Goal: Obtain resource: Obtain resource

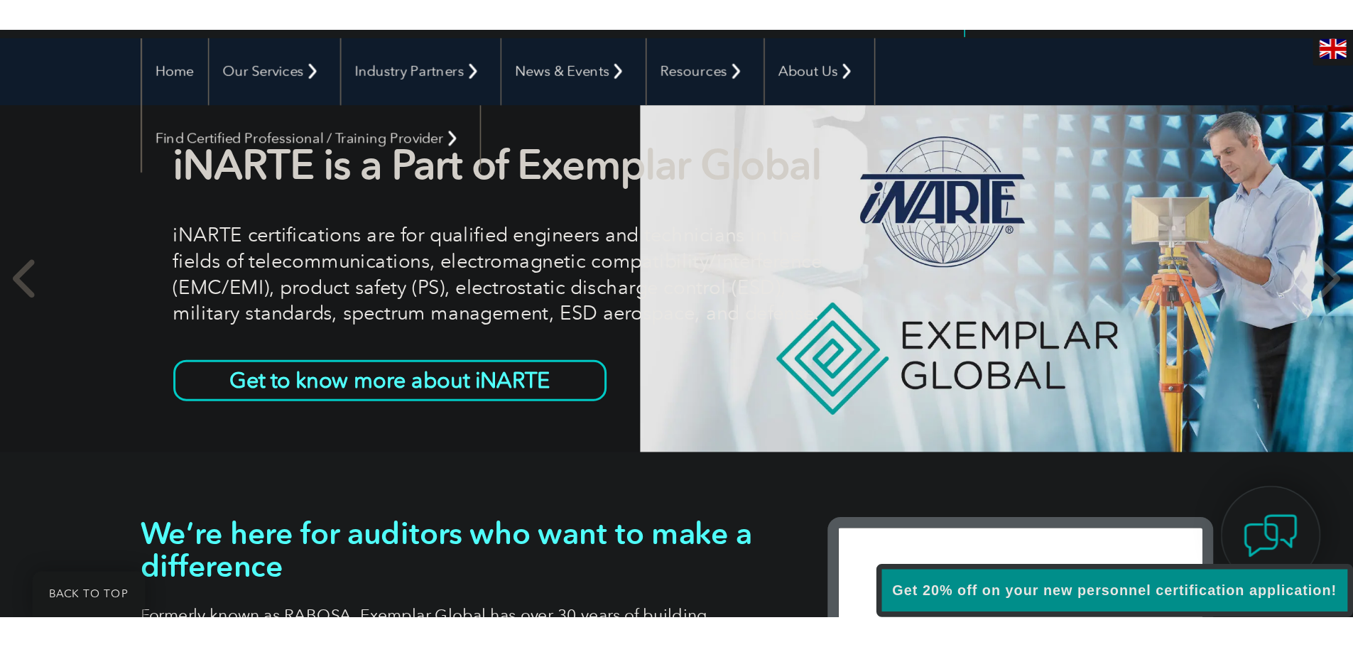
scroll to position [142, 0]
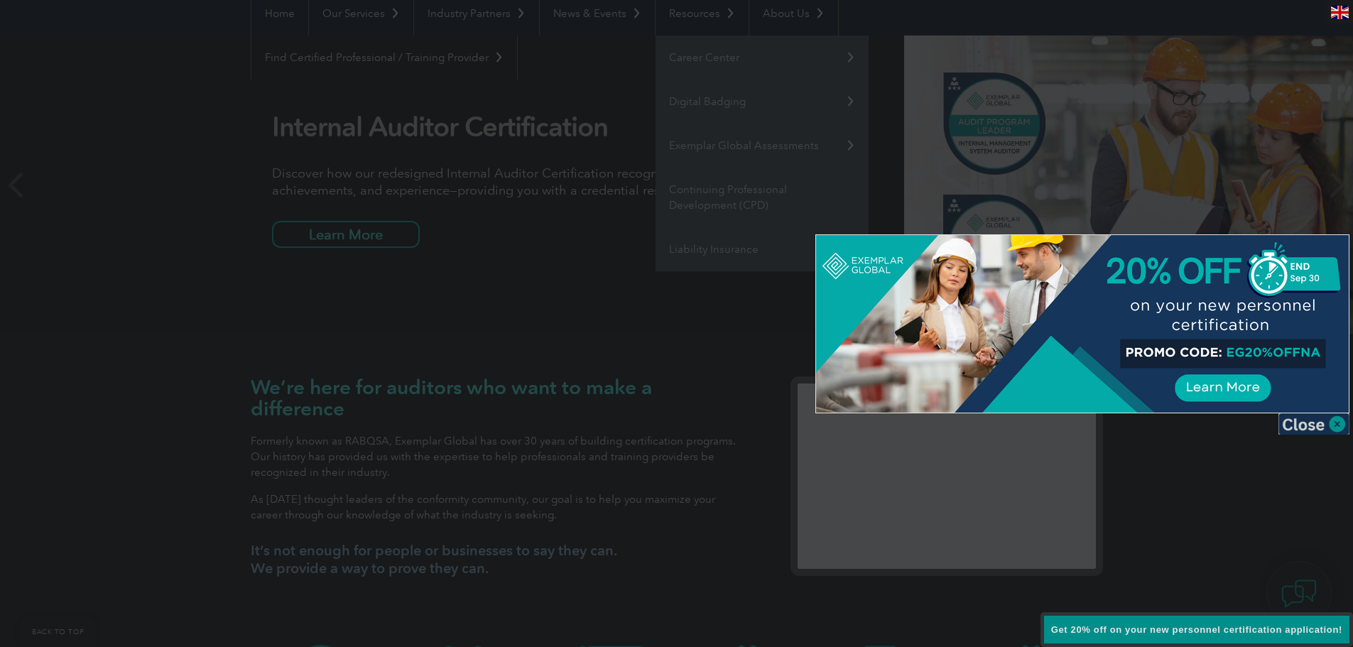
click at [886, 384] on img at bounding box center [1313, 423] width 71 height 21
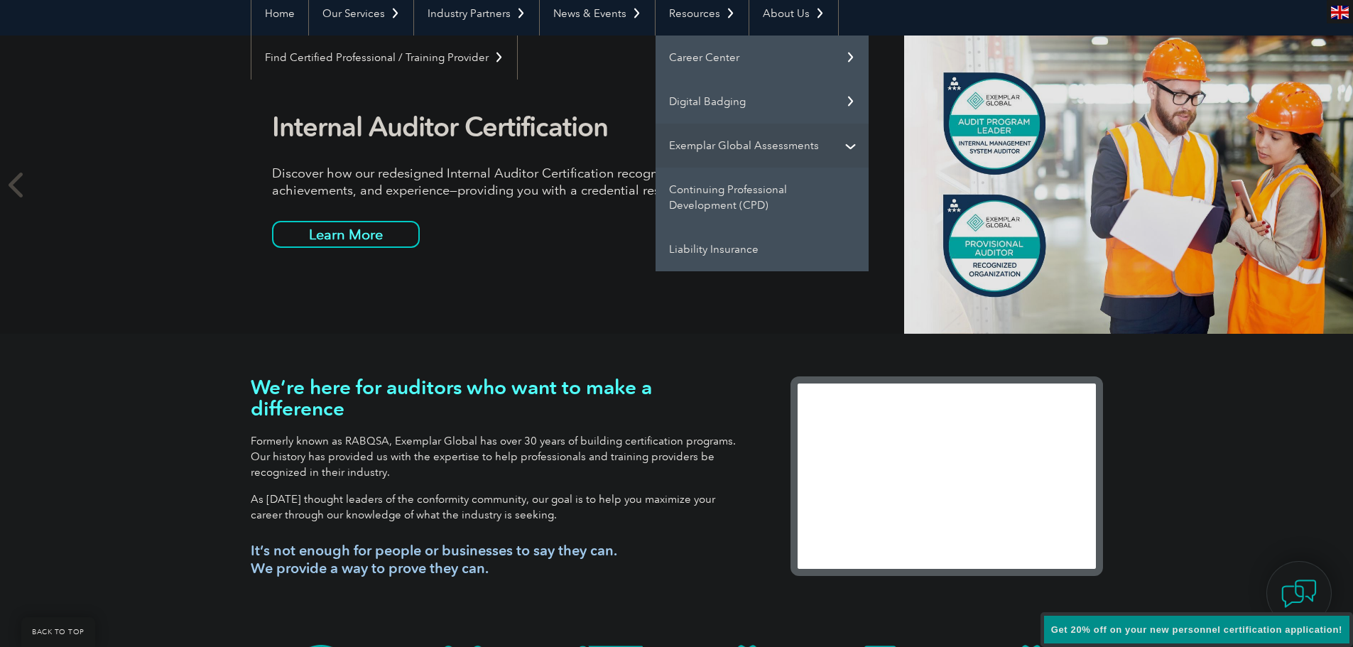
click at [844, 149] on link "Exemplar Global Assessments" at bounding box center [761, 146] width 213 height 44
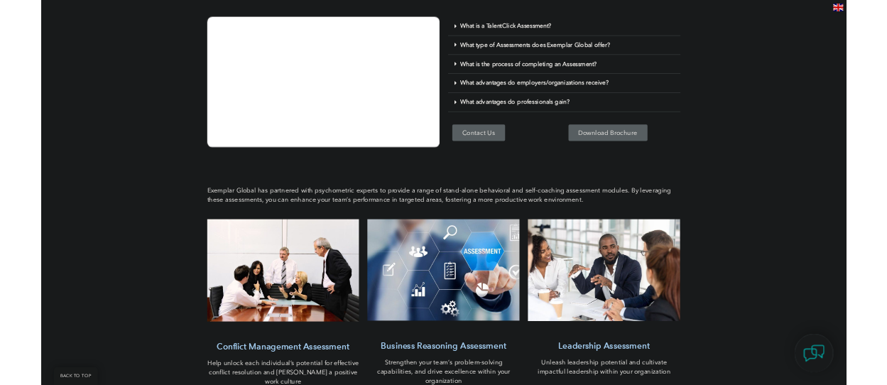
scroll to position [71, 0]
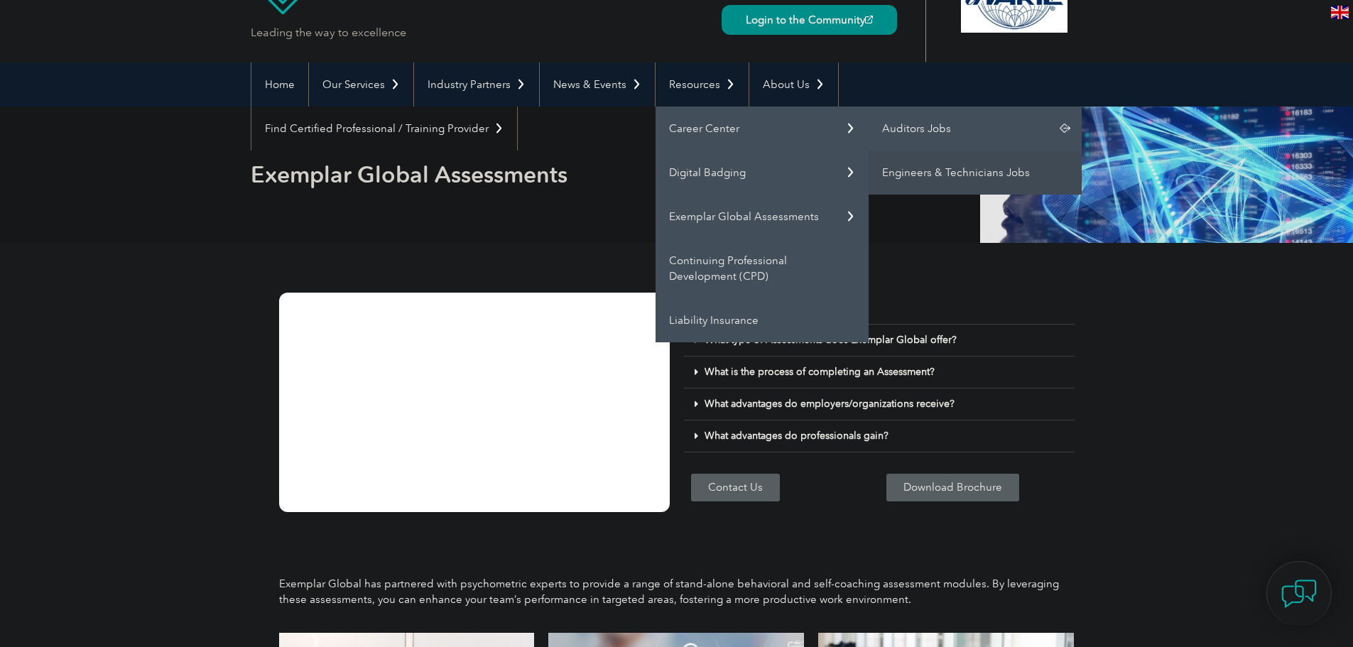
click at [881, 124] on link "Auditors Jobs" at bounding box center [975, 129] width 213 height 44
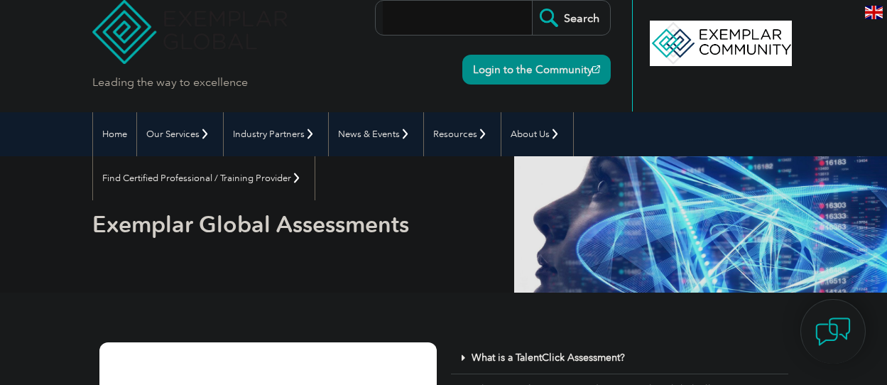
scroll to position [0, 0]
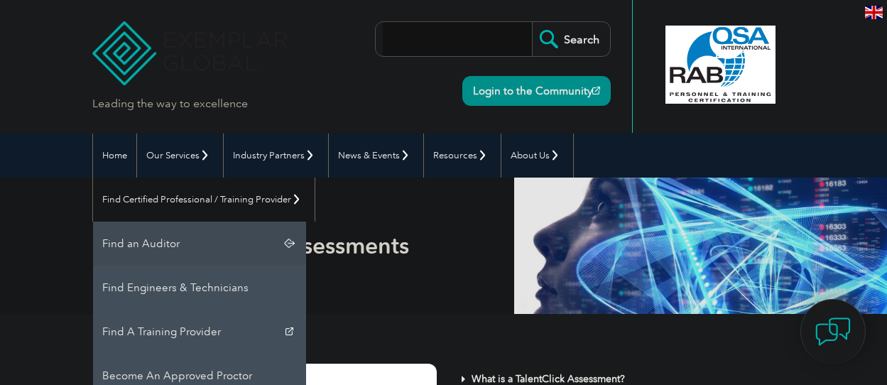
click at [306, 222] on link "Find an Auditor" at bounding box center [199, 244] width 213 height 44
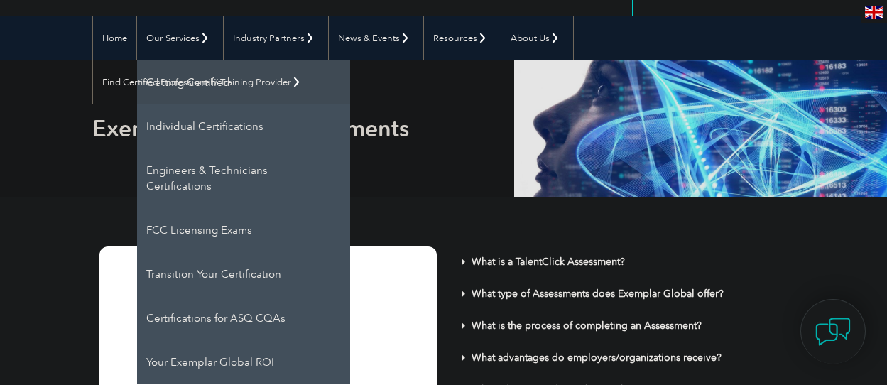
scroll to position [142, 0]
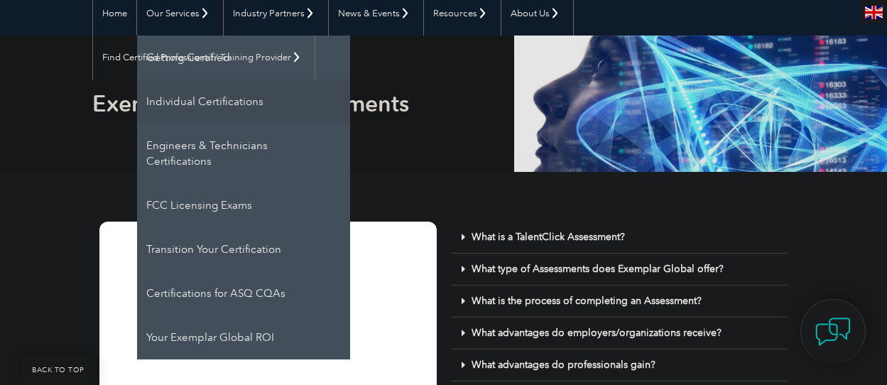
click at [180, 109] on link "Individual Certifications" at bounding box center [243, 102] width 213 height 44
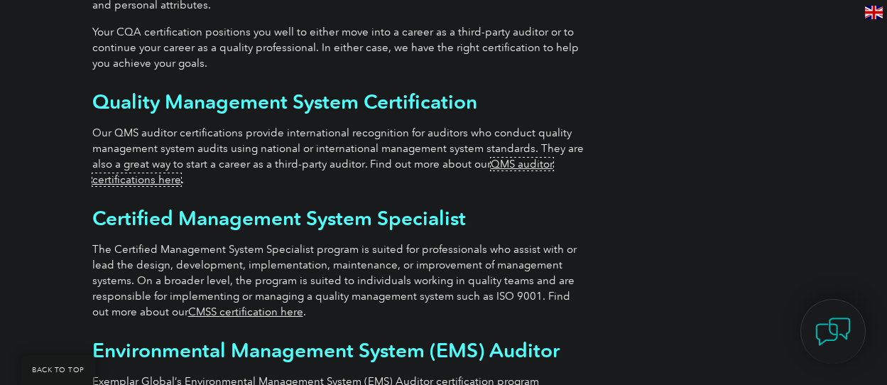
scroll to position [852, 0]
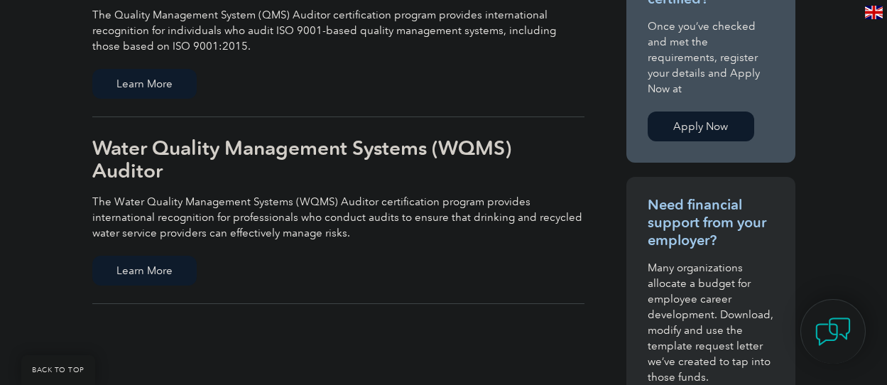
scroll to position [426, 0]
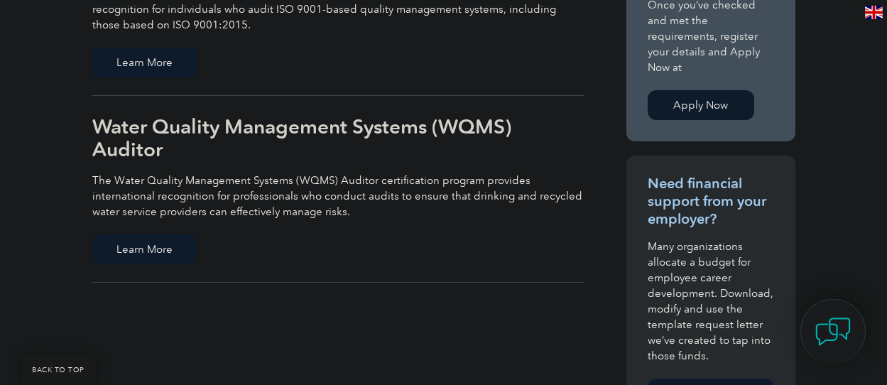
click at [92, 51] on span "Learn More" at bounding box center [144, 63] width 104 height 30
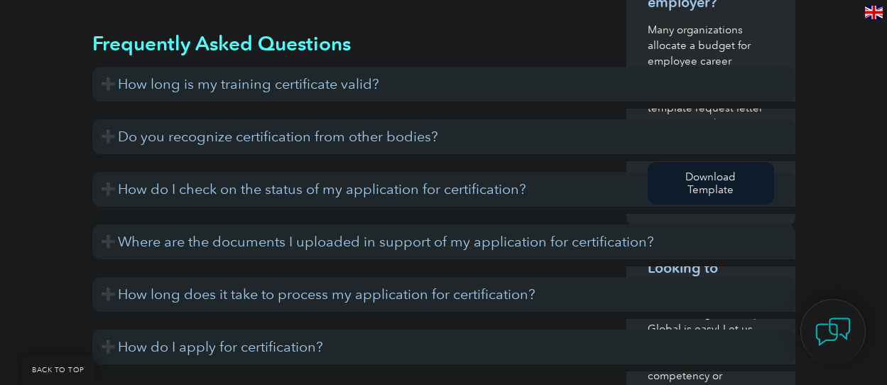
scroll to position [781, 0]
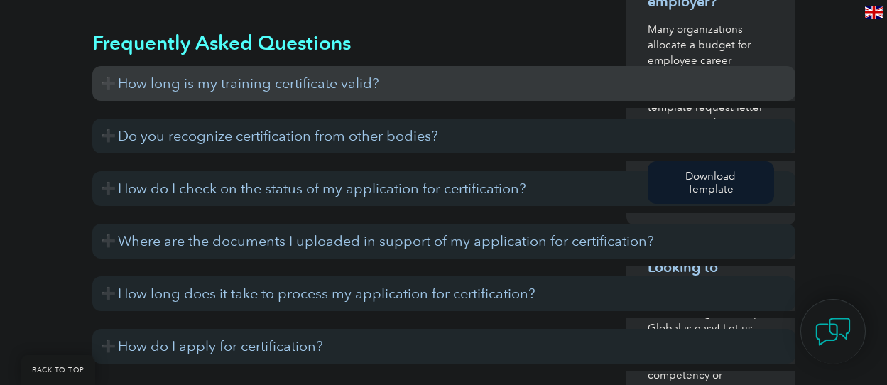
click at [92, 66] on h3 "How long is my training certificate valid?" at bounding box center [443, 83] width 703 height 35
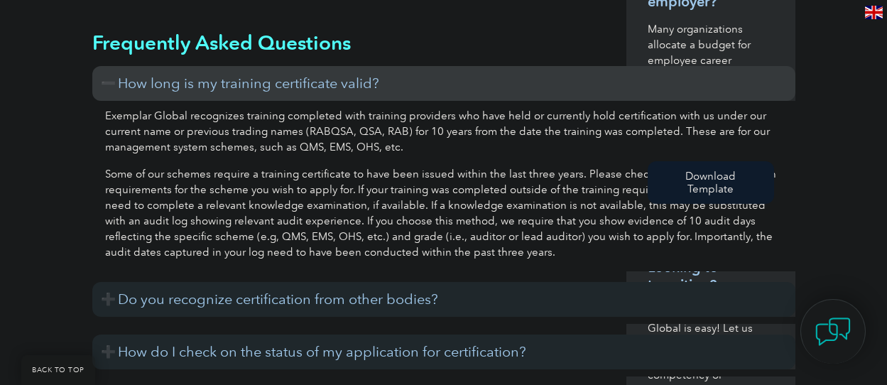
click at [92, 66] on h3 "How long is my training certificate valid?" at bounding box center [443, 83] width 703 height 35
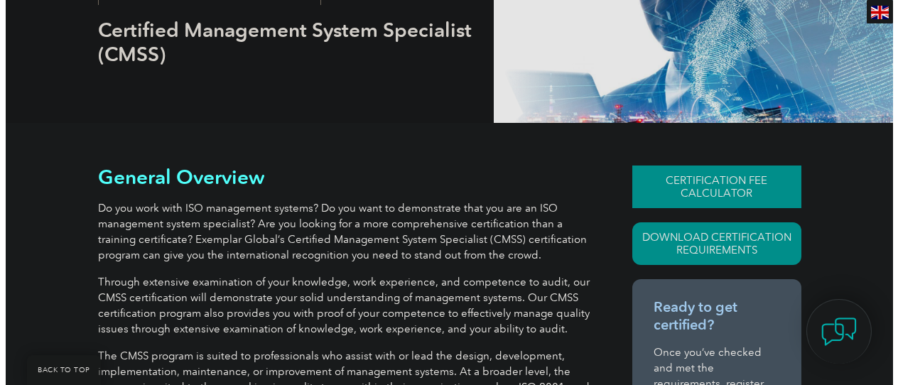
scroll to position [213, 0]
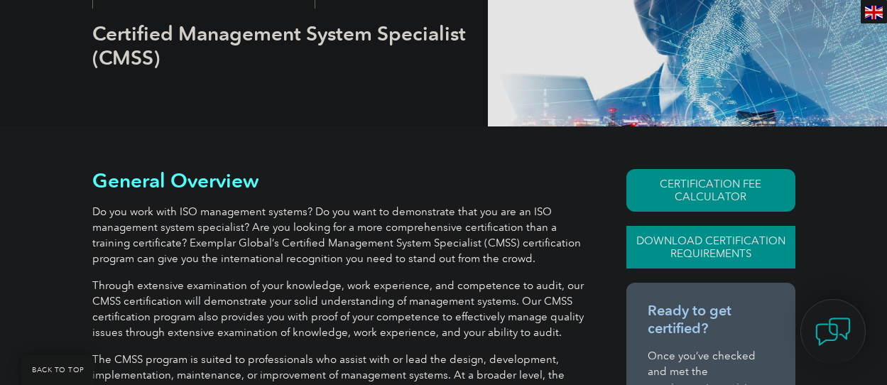
click at [756, 226] on link "Download Certification Requirements" at bounding box center [710, 247] width 169 height 43
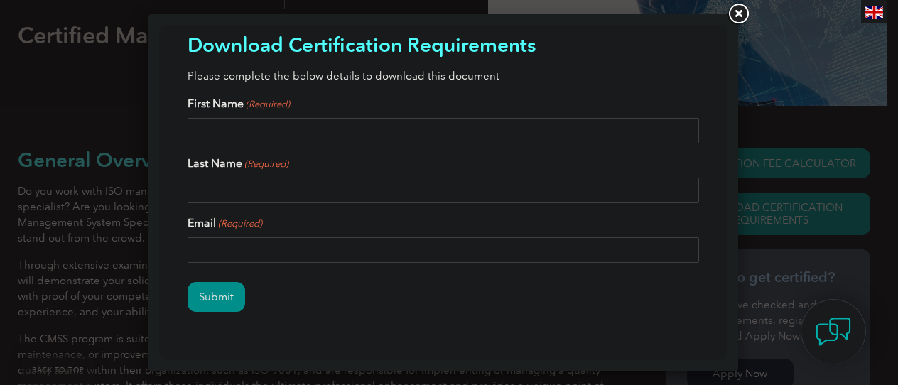
scroll to position [0, 0]
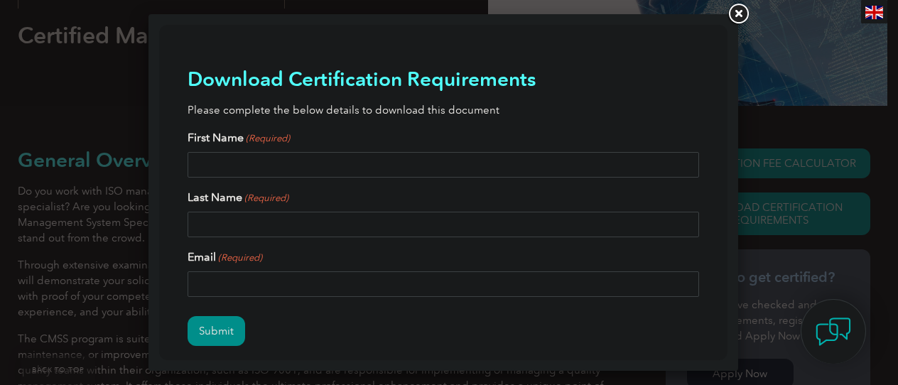
click at [331, 161] on input "First Name (Required)" at bounding box center [442, 165] width 511 height 26
type input "Donna"
type input "Suarez"
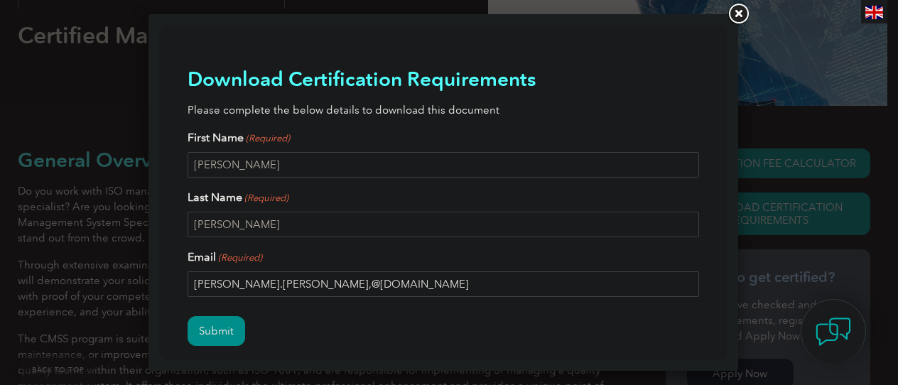
type input "suarez.donna,@gmail.com"
click at [187, 316] on input "Submit" at bounding box center [216, 331] width 58 height 30
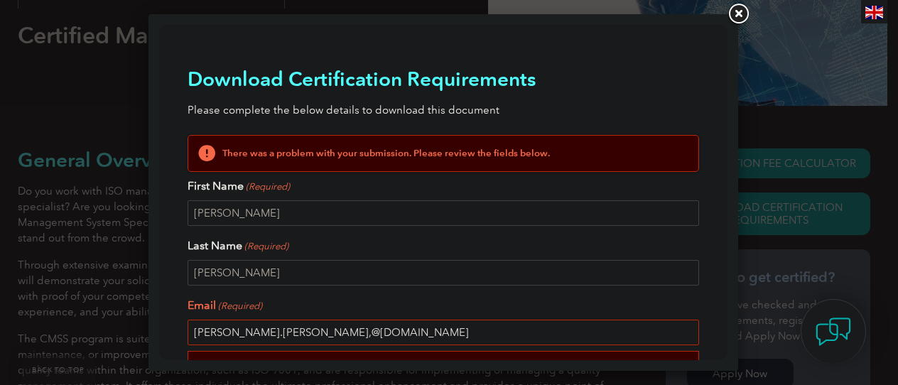
click at [262, 337] on input "suarez.donna,@gmail.com" at bounding box center [442, 333] width 511 height 26
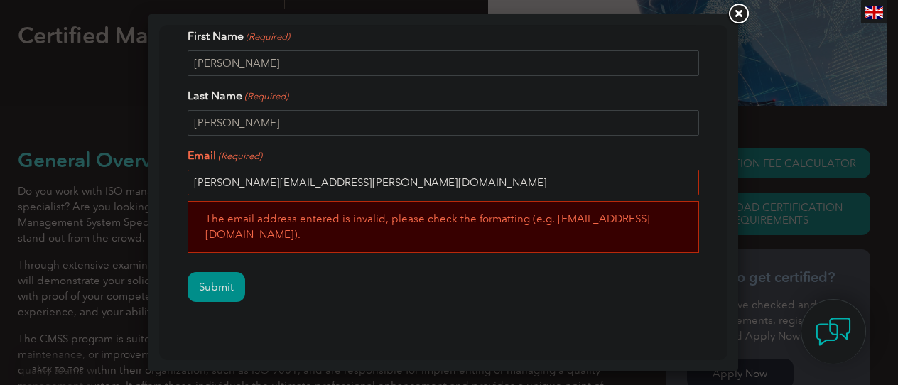
scroll to position [163, 0]
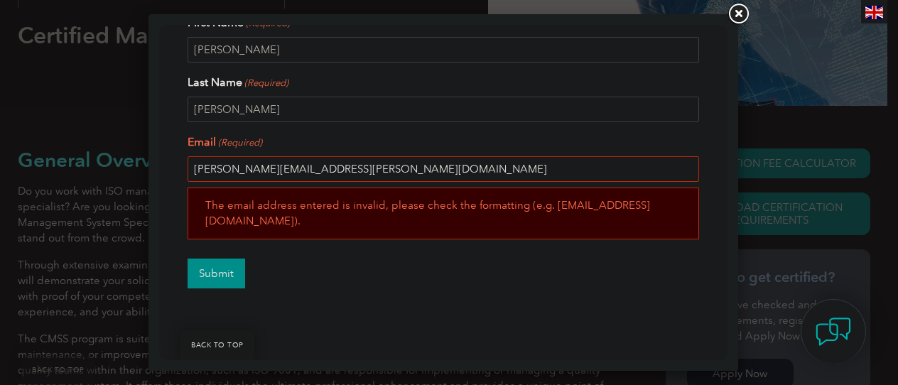
type input "suarez.donna@gmail.com"
click at [232, 261] on input "Submit" at bounding box center [216, 273] width 58 height 30
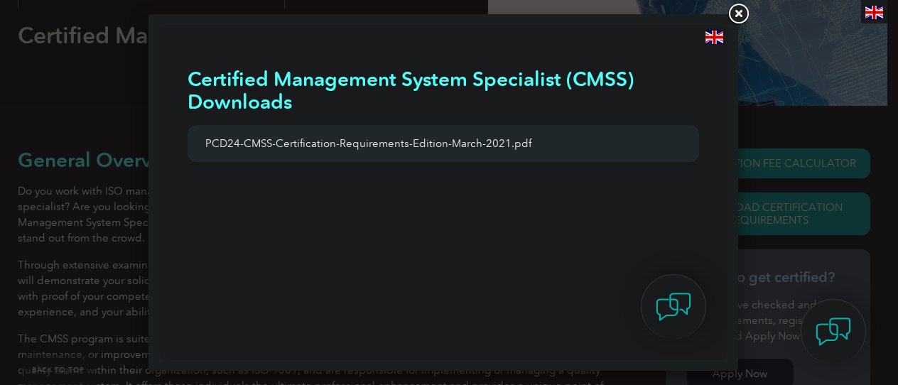
scroll to position [0, 0]
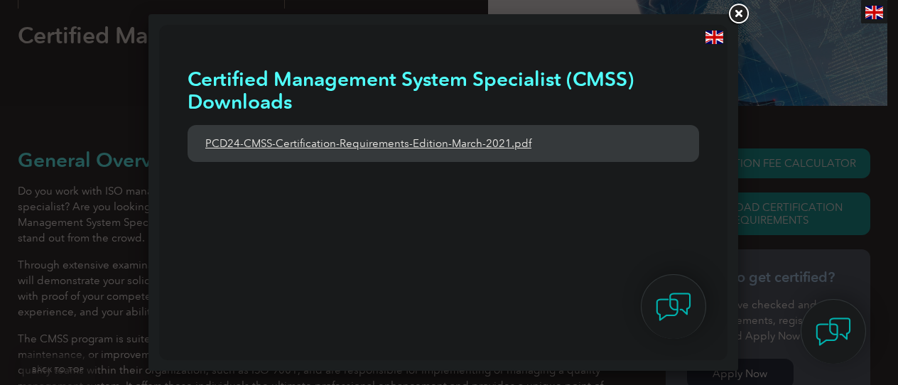
click at [361, 146] on link "PCD24-CMSS-Certification-Requirements-Edition-March-2021.pdf" at bounding box center [442, 143] width 511 height 37
